Goal: Find specific page/section: Find specific page/section

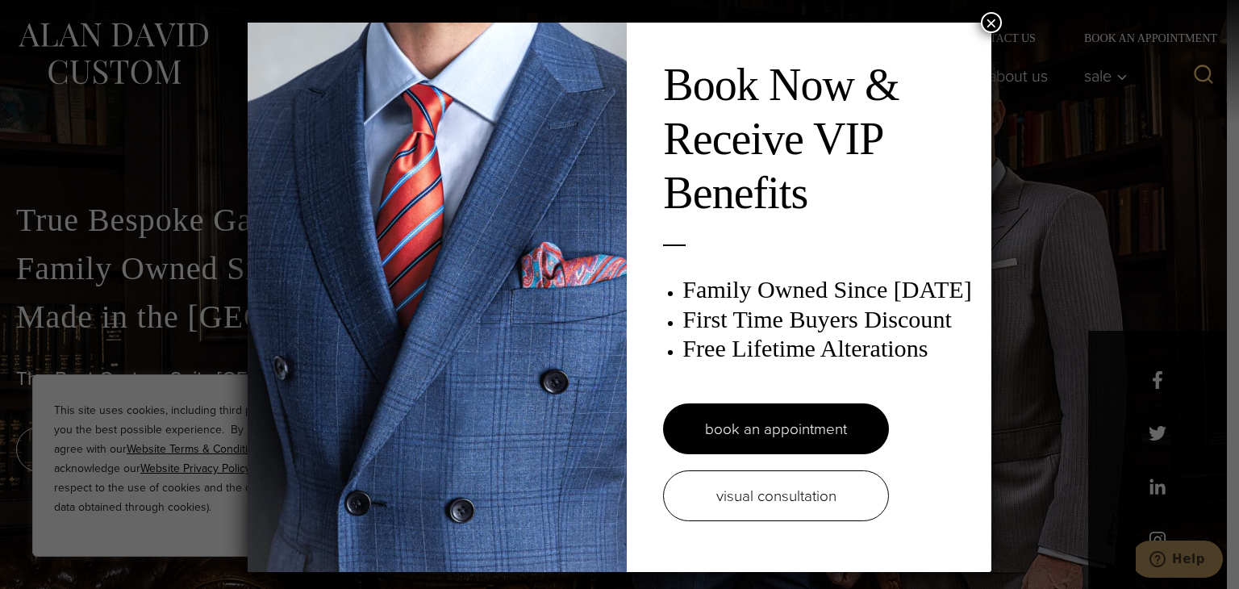
click at [993, 22] on button "×" at bounding box center [991, 22] width 21 height 21
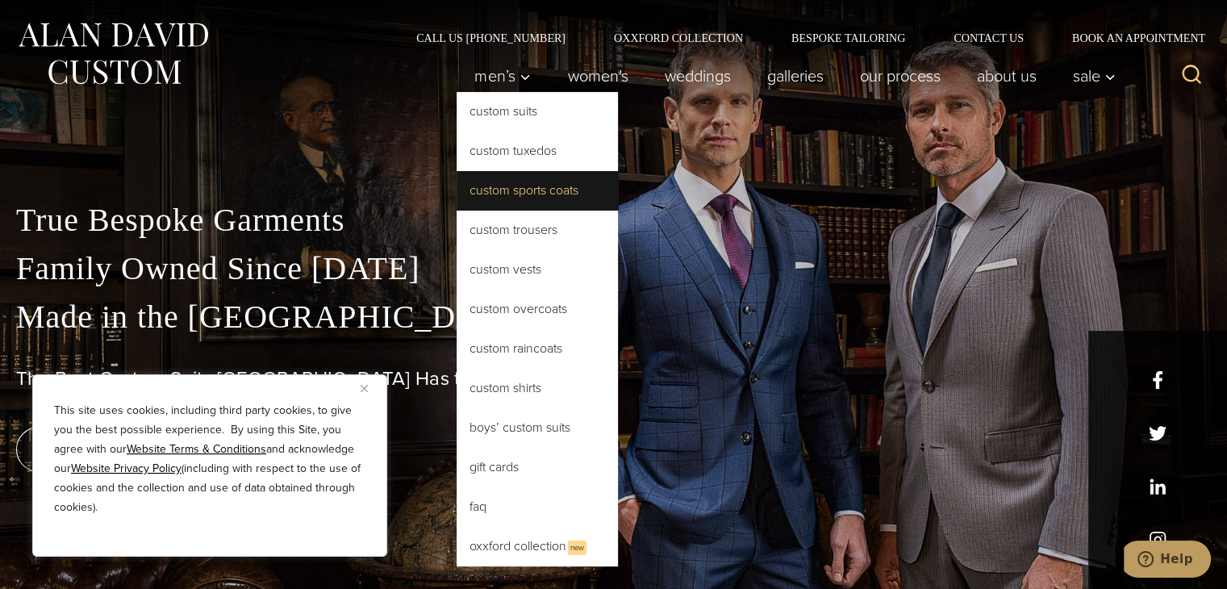
click at [549, 194] on link "Custom Sports Coats" at bounding box center [537, 190] width 161 height 39
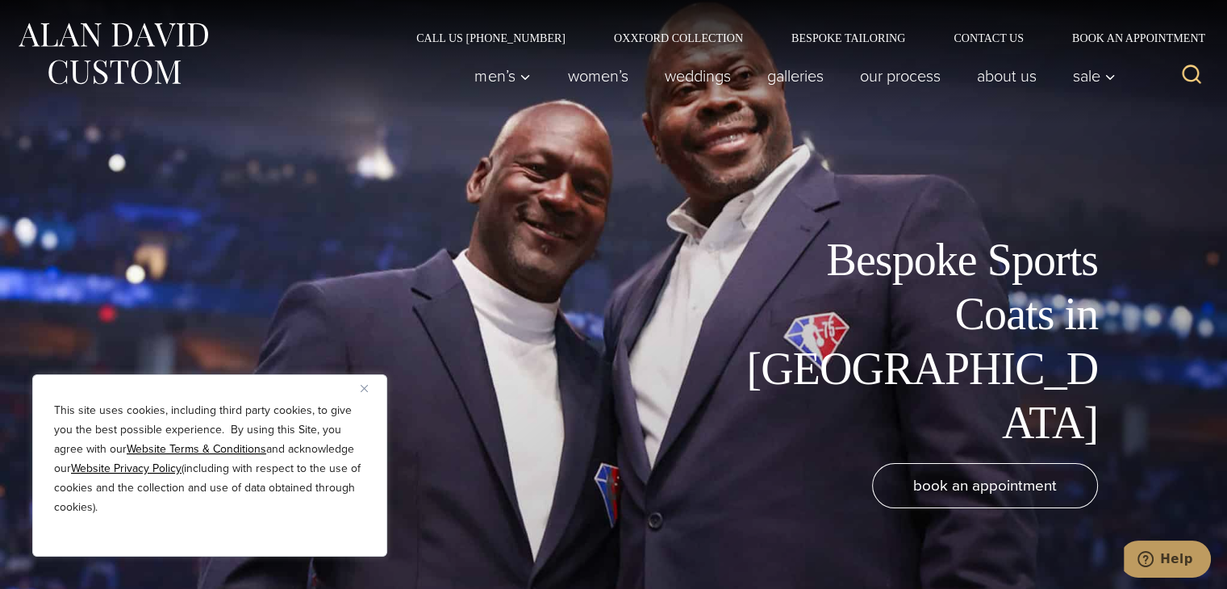
click at [359, 390] on div "This site uses cookies, including third party cookies, to give you the best pos…" at bounding box center [209, 465] width 355 height 182
click at [365, 385] on img "Close" at bounding box center [364, 388] width 7 height 7
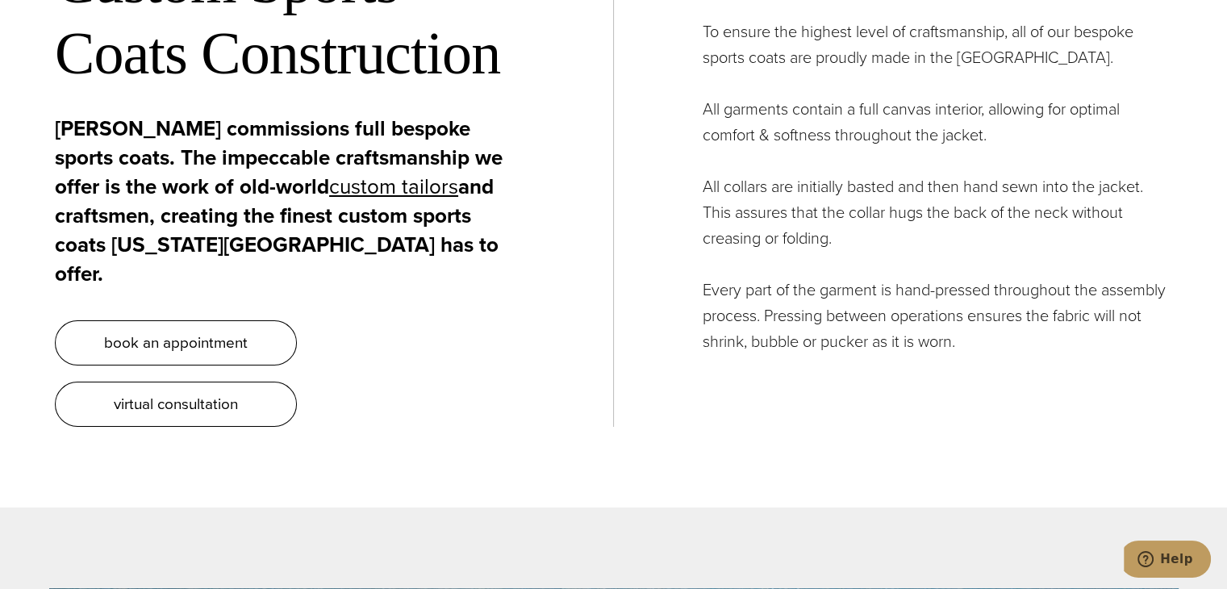
scroll to position [5911, 0]
